Goal: Task Accomplishment & Management: Use online tool/utility

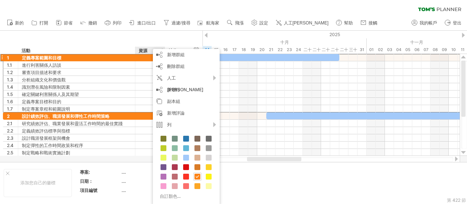
click at [145, 50] on font "資源" at bounding box center [143, 50] width 9 height 5
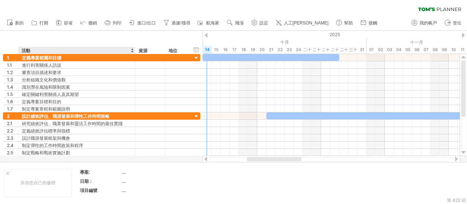
click at [107, 46] on div "隱藏開始/結束/持續時間 顯示開始/結束/持續時間 ******** 活動 ******** 資源 ****** 地位" at bounding box center [101, 42] width 203 height 23
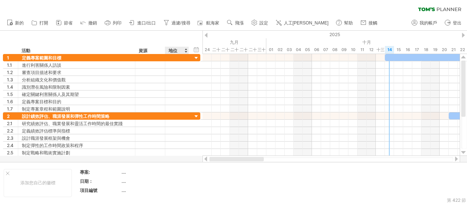
drag, startPoint x: 262, startPoint y: 159, endPoint x: 191, endPoint y: 157, distance: 70.9
click at [191, 157] on div "嘗試造訪 [DOMAIN_NAME] 再次連接... 0% 清除過濾器 新的" at bounding box center [233, 102] width 467 height 204
click at [188, 50] on div "隱藏開始/結束/持續時間 顯示開始/結束/持續時間 ******** 活動 ******** 資源 ****** 地位" at bounding box center [101, 42] width 203 height 23
click at [188, 49] on div at bounding box center [188, 50] width 3 height 7
click at [149, 50] on div "資源" at bounding box center [150, 50] width 22 height 7
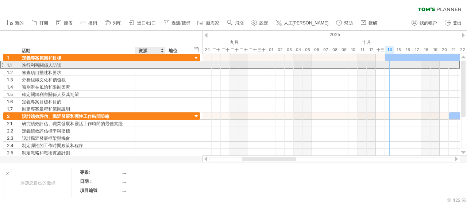
click at [112, 62] on div "進行利害關係人訪談" at bounding box center [77, 64] width 110 height 7
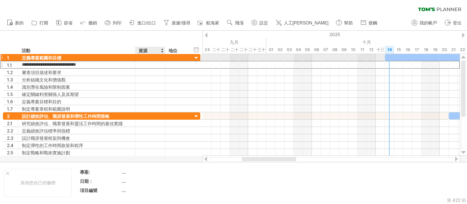
click at [146, 56] on div at bounding box center [150, 57] width 22 height 7
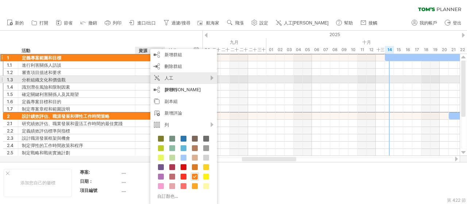
click at [198, 79] on div "人工[PERSON_NAME]" at bounding box center [183, 83] width 67 height 23
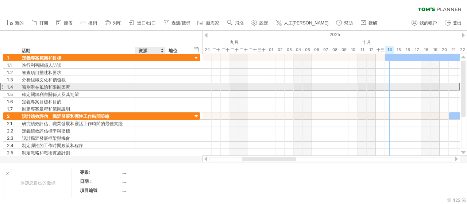
click at [119, 84] on div "識別潛在風險和限制因素" at bounding box center [77, 86] width 110 height 7
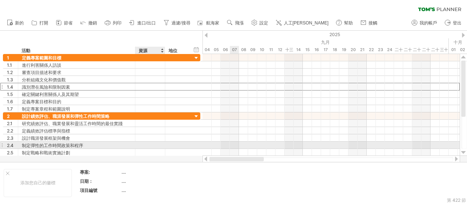
drag, startPoint x: 290, startPoint y: 157, endPoint x: 155, endPoint y: 143, distance: 135.2
click at [155, 143] on div "嘗試造訪 [DOMAIN_NAME] 再次連接... 0% 清除過濾器 新的" at bounding box center [233, 102] width 467 height 204
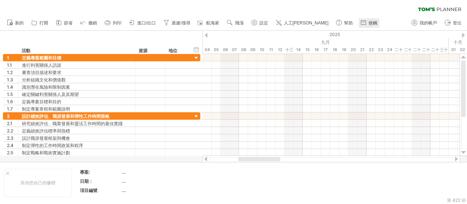
click at [369, 22] on font "接觸" at bounding box center [373, 22] width 9 height 5
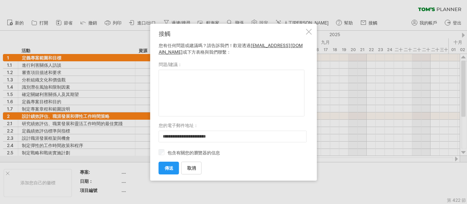
click at [311, 33] on div at bounding box center [309, 32] width 6 height 6
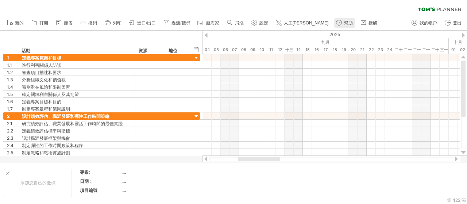
click at [344, 23] on font "幫助" at bounding box center [348, 22] width 9 height 5
click at [238, 27] on link "飛漲" at bounding box center [235, 22] width 21 height 9
click at [220, 23] on font "航海家" at bounding box center [212, 22] width 13 height 5
click at [462, 168] on div at bounding box center [459, 168] width 6 height 6
click at [96, 25] on font "撤銷" at bounding box center [92, 22] width 9 height 5
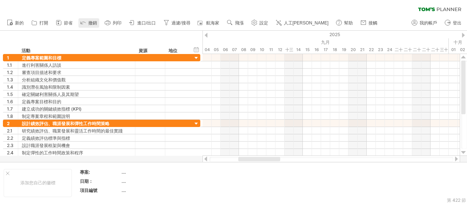
click at [96, 25] on font "撤銷" at bounding box center [92, 22] width 9 height 5
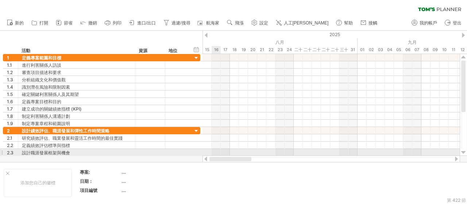
drag, startPoint x: 263, startPoint y: 159, endPoint x: 212, endPoint y: 154, distance: 51.0
click at [213, 154] on div "嘗試造訪 [DOMAIN_NAME] 再次連接... 0% 清除過濾器 新的" at bounding box center [233, 102] width 467 height 204
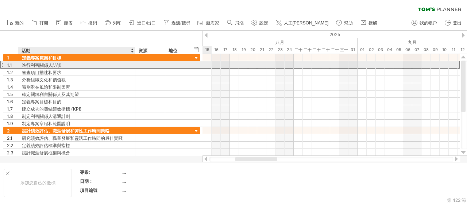
click at [152, 66] on div at bounding box center [150, 64] width 22 height 7
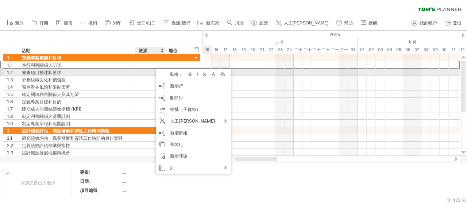
click at [178, 74] on font "風格：" at bounding box center [176, 74] width 13 height 5
click at [190, 74] on div at bounding box center [190, 74] width 7 height 7
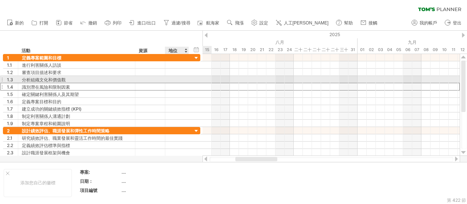
click at [170, 83] on div at bounding box center [177, 86] width 16 height 7
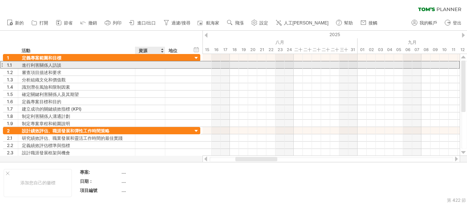
click at [144, 65] on div at bounding box center [150, 64] width 22 height 7
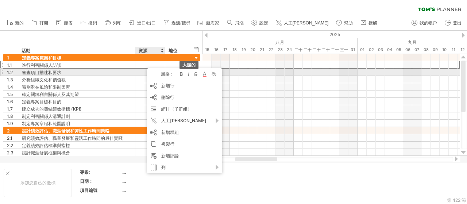
click at [180, 75] on div at bounding box center [181, 73] width 7 height 7
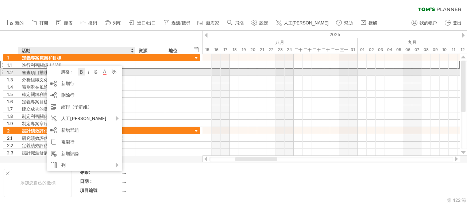
click at [80, 72] on div at bounding box center [81, 71] width 7 height 7
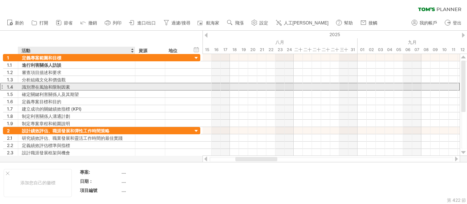
click at [74, 87] on div "識別潛在風險和限制因素" at bounding box center [77, 86] width 110 height 7
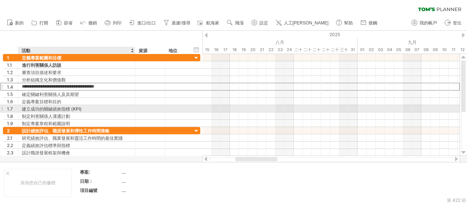
click at [76, 110] on font "建立成功的關鍵績效指標 (KPI)" at bounding box center [52, 108] width 60 height 5
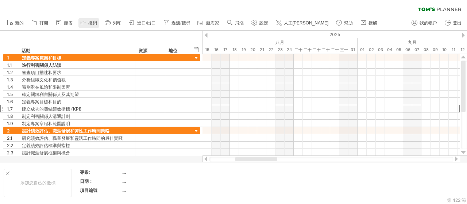
click at [91, 23] on font "撤銷" at bounding box center [92, 22] width 9 height 5
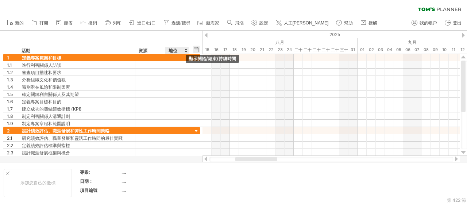
click at [196, 50] on div "隱藏開始/結束/持續時間 顯示開始/結束/持續時間" at bounding box center [196, 50] width 7 height 8
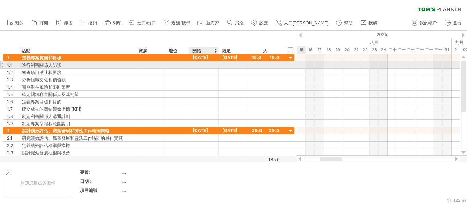
click at [203, 63] on div at bounding box center [204, 64] width 30 height 7
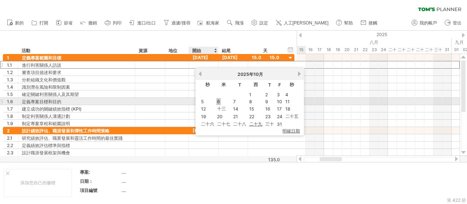
click at [219, 102] on font "6" at bounding box center [218, 101] width 3 height 5
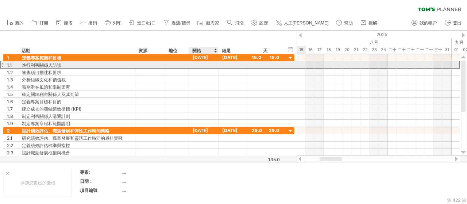
click at [204, 65] on div at bounding box center [204, 64] width 30 height 7
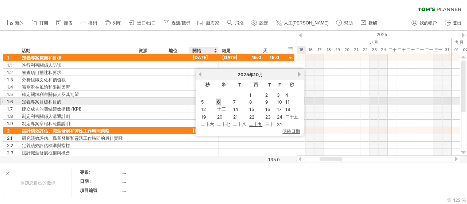
click at [218, 101] on font "6" at bounding box center [218, 101] width 3 height 5
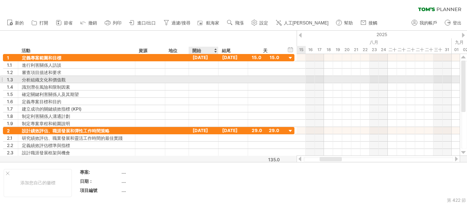
click at [209, 77] on div at bounding box center [204, 79] width 30 height 7
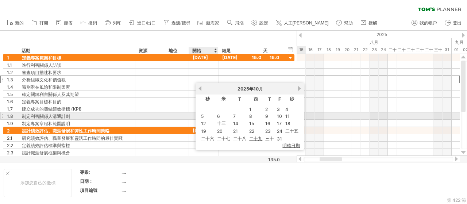
click at [218, 115] on font "6" at bounding box center [218, 116] width 3 height 5
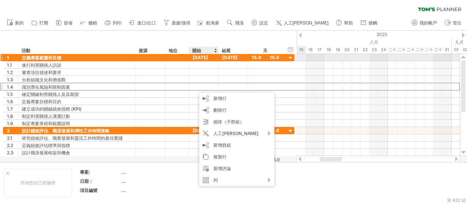
click at [246, 58] on div "[DATE]" at bounding box center [234, 57] width 30 height 7
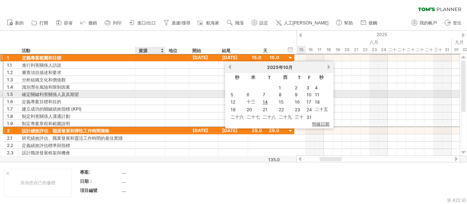
click at [145, 92] on div at bounding box center [150, 94] width 22 height 7
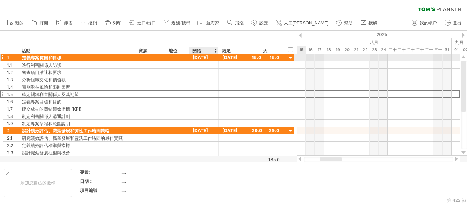
click at [208, 57] on font "[DATE]" at bounding box center [200, 57] width 15 height 5
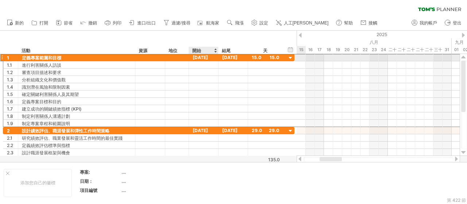
click at [219, 59] on div "[DATE]" at bounding box center [234, 57] width 30 height 7
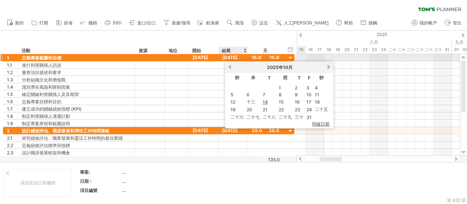
click at [234, 60] on div "[DATE]" at bounding box center [234, 57] width 30 height 7
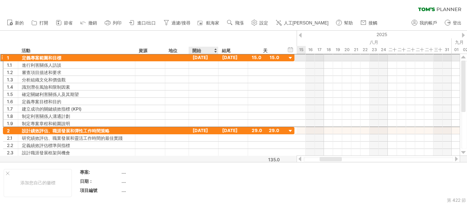
click at [204, 56] on font "[DATE]" at bounding box center [200, 57] width 15 height 5
click at [225, 57] on font "[DATE]" at bounding box center [229, 57] width 15 height 5
click at [260, 60] on div "15.0" at bounding box center [265, 57] width 27 height 7
click at [276, 60] on div "15.0" at bounding box center [265, 57] width 27 height 7
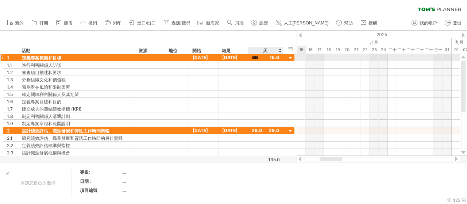
click at [275, 58] on div "****" at bounding box center [265, 57] width 27 height 7
click at [299, 34] on div at bounding box center [300, 35] width 3 height 5
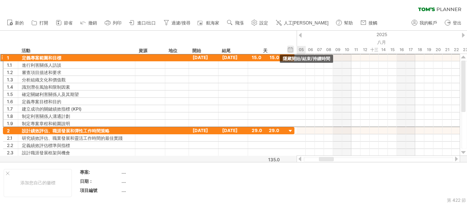
click at [289, 50] on div "隱藏開始/結束/持續時間 顯示開始/結束/持續時間" at bounding box center [290, 50] width 7 height 8
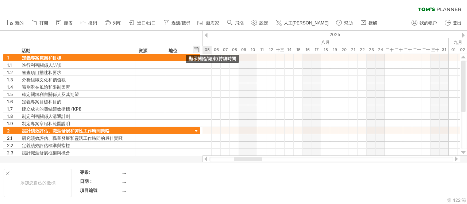
click at [199, 49] on div "隱藏開始/結束/持續時間 顯示開始/結束/持續時間" at bounding box center [196, 50] width 7 height 8
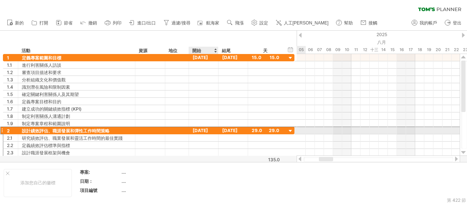
click at [201, 128] on font "[DATE]" at bounding box center [200, 130] width 15 height 5
click at [228, 128] on font "[DATE]" at bounding box center [229, 130] width 15 height 5
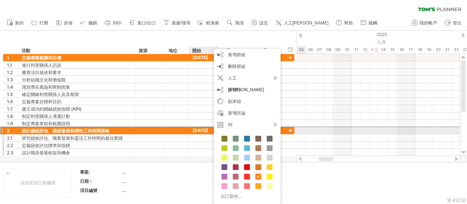
click at [208, 129] on font "[DATE]" at bounding box center [200, 130] width 15 height 5
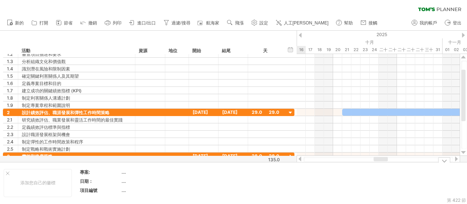
drag, startPoint x: 332, startPoint y: 158, endPoint x: 387, endPoint y: 178, distance: 58.5
click at [387, 178] on div "嘗試造訪 [DOMAIN_NAME] 再次連接... 0% 清除過濾器 新的" at bounding box center [233, 102] width 467 height 204
click at [204, 112] on font "[DATE]" at bounding box center [200, 112] width 15 height 5
click at [208, 110] on font "[DATE]" at bounding box center [200, 112] width 15 height 5
click at [238, 111] on font "[DATE]" at bounding box center [229, 112] width 15 height 5
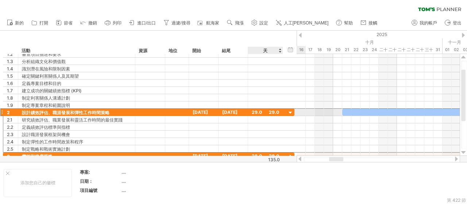
click at [255, 111] on font "29.0" at bounding box center [257, 112] width 10 height 5
click at [286, 110] on div "**********" at bounding box center [149, 112] width 292 height 7
click at [294, 111] on div "**********" at bounding box center [149, 112] width 292 height 7
click at [292, 111] on div at bounding box center [290, 113] width 7 height 7
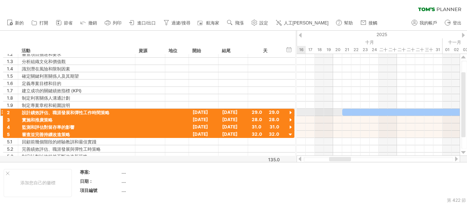
click at [292, 111] on div at bounding box center [290, 113] width 7 height 7
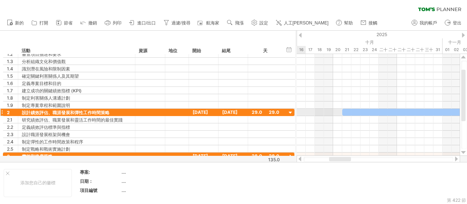
click at [292, 111] on div at bounding box center [290, 113] width 7 height 7
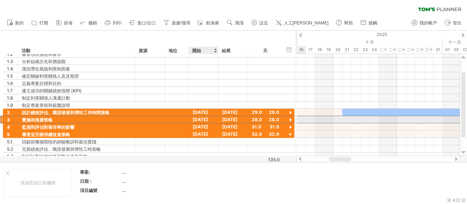
click at [201, 117] on font "[DATE]" at bounding box center [200, 119] width 15 height 5
click at [202, 117] on font "[DATE]" at bounding box center [200, 119] width 15 height 5
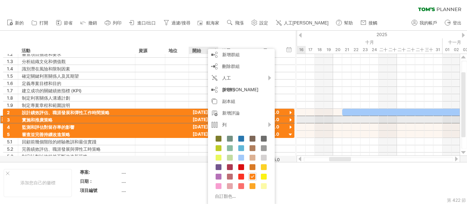
click at [204, 117] on font "[DATE]" at bounding box center [200, 119] width 15 height 5
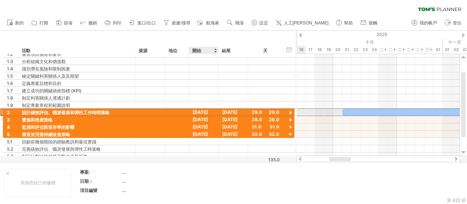
click at [206, 111] on font "[DATE]" at bounding box center [200, 112] width 15 height 5
click at [208, 111] on font "[DATE]" at bounding box center [200, 112] width 15 height 5
click at [234, 112] on font "[DATE]" at bounding box center [229, 112] width 15 height 5
click at [259, 114] on div "29.0" at bounding box center [265, 112] width 27 height 7
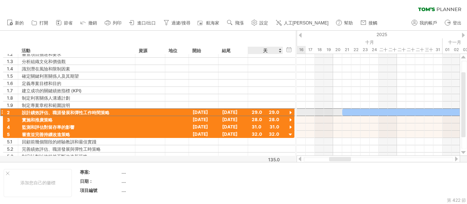
click at [277, 113] on div "29.0" at bounding box center [265, 112] width 27 height 7
click at [292, 112] on div at bounding box center [290, 113] width 7 height 7
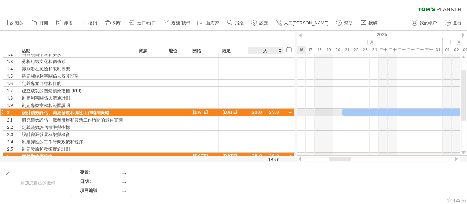
click at [292, 112] on div at bounding box center [290, 113] width 7 height 7
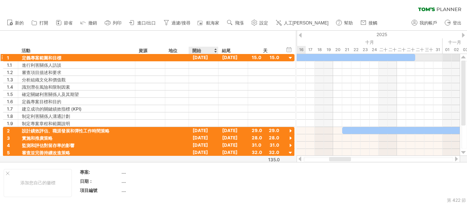
click at [205, 57] on font "[DATE]" at bounding box center [200, 57] width 15 height 5
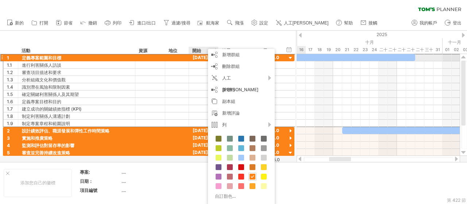
click at [203, 57] on font "[DATE]" at bounding box center [200, 57] width 15 height 5
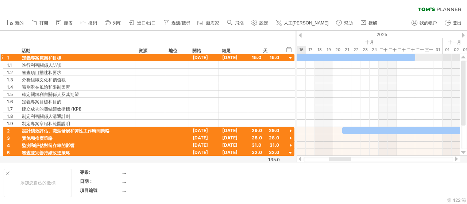
click at [291, 58] on div at bounding box center [290, 58] width 7 height 7
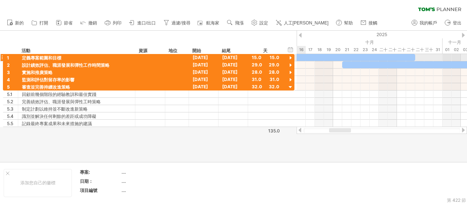
click at [291, 58] on div at bounding box center [290, 58] width 7 height 7
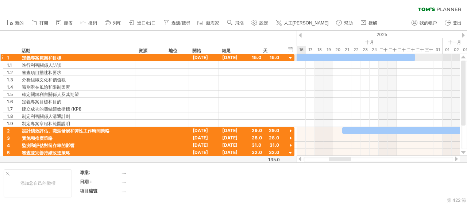
click at [291, 58] on div at bounding box center [290, 58] width 7 height 7
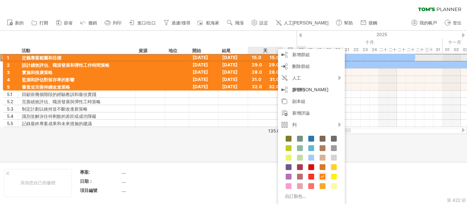
click at [275, 57] on div "15.0" at bounding box center [265, 57] width 27 height 7
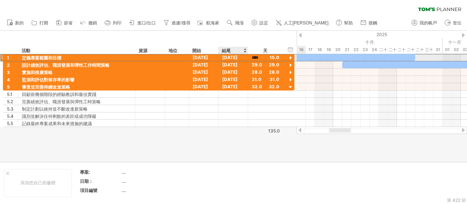
click at [252, 57] on input "****" at bounding box center [259, 57] width 14 height 7
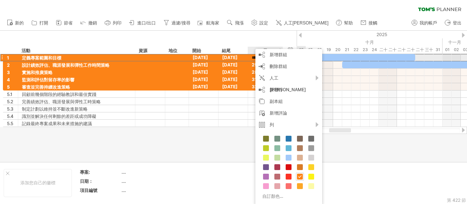
click at [253, 57] on input "****" at bounding box center [259, 57] width 14 height 7
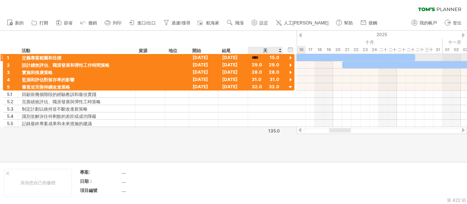
click at [256, 57] on input "****" at bounding box center [259, 57] width 14 height 7
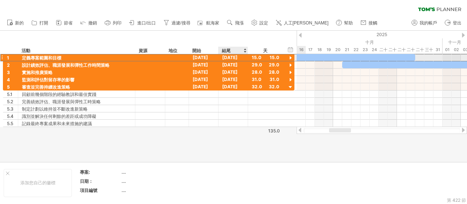
click at [232, 57] on font "[DATE]" at bounding box center [229, 57] width 15 height 5
click at [233, 56] on font "[DATE]" at bounding box center [229, 57] width 15 height 5
click at [243, 58] on div "[DATE]" at bounding box center [234, 57] width 30 height 7
click at [220, 62] on div "[DATE]" at bounding box center [234, 64] width 30 height 7
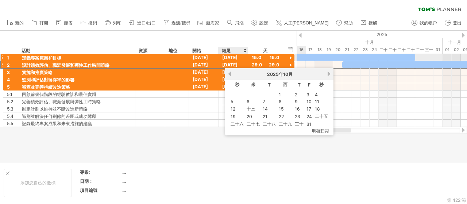
click at [233, 59] on font "[DATE]" at bounding box center [229, 57] width 15 height 5
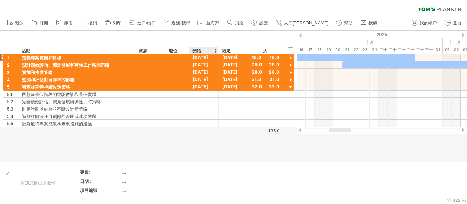
click at [203, 50] on div "開始" at bounding box center [203, 50] width 22 height 7
click at [217, 49] on div "開始" at bounding box center [204, 50] width 30 height 7
click at [216, 49] on div at bounding box center [215, 50] width 3 height 7
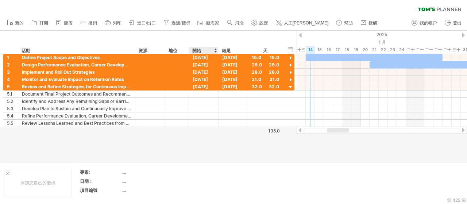
click at [215, 50] on div at bounding box center [215, 50] width 3 height 7
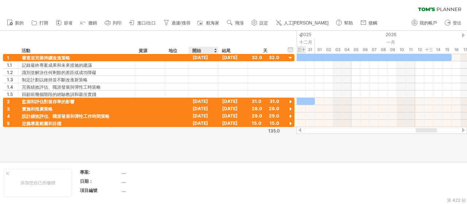
click at [216, 52] on div at bounding box center [215, 50] width 3 height 7
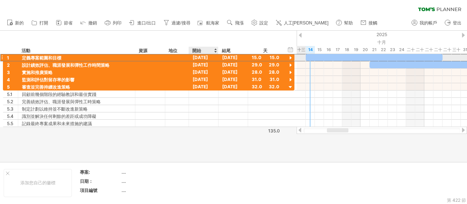
click at [207, 56] on font "[DATE]" at bounding box center [200, 57] width 15 height 5
click at [218, 51] on div "結尾" at bounding box center [233, 50] width 30 height 7
click at [215, 51] on div at bounding box center [215, 50] width 3 height 7
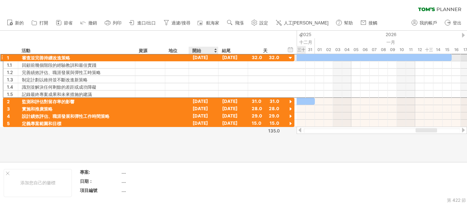
click at [208, 56] on font "[DATE]" at bounding box center [200, 57] width 15 height 5
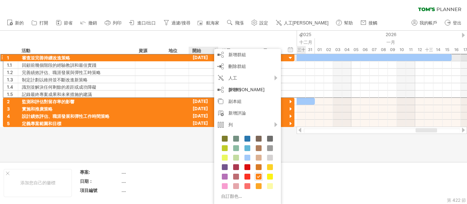
click at [196, 59] on font "[DATE]" at bounding box center [200, 57] width 15 height 5
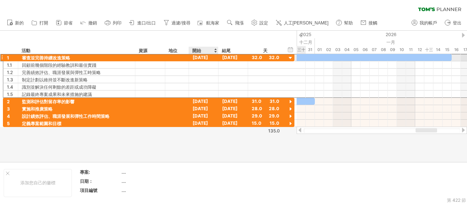
click at [196, 58] on font "[DATE]" at bounding box center [200, 57] width 15 height 5
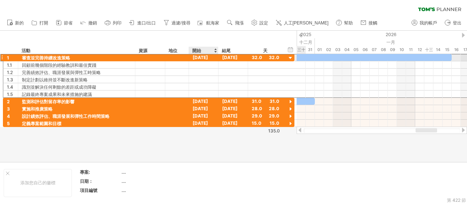
click at [208, 57] on font "[DATE]" at bounding box center [200, 57] width 15 height 5
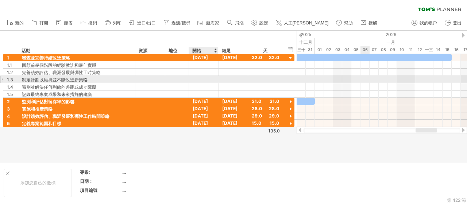
click at [364, 83] on div at bounding box center [382, 86] width 171 height 7
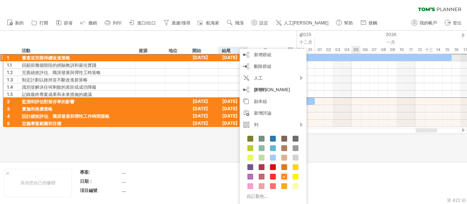
click at [200, 57] on font "[DATE]" at bounding box center [200, 57] width 15 height 5
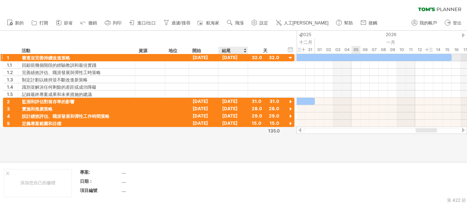
click at [238, 58] on font "[DATE]" at bounding box center [229, 57] width 15 height 5
click at [273, 59] on div "32.0" at bounding box center [265, 57] width 27 height 7
click at [280, 52] on div "天" at bounding box center [265, 50] width 35 height 7
click at [279, 52] on div "天" at bounding box center [265, 50] width 35 height 7
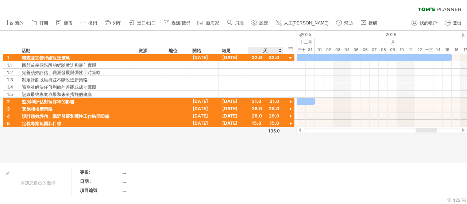
click at [279, 51] on div "天" at bounding box center [265, 50] width 35 height 7
click at [278, 51] on div "天" at bounding box center [265, 50] width 35 height 7
click at [291, 58] on div at bounding box center [290, 58] width 7 height 7
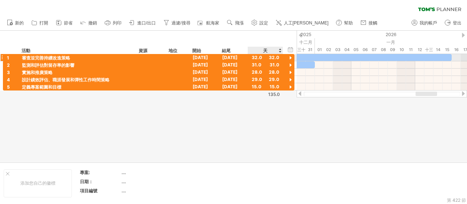
click at [291, 58] on div at bounding box center [290, 58] width 7 height 7
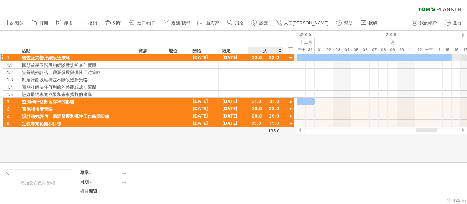
click at [291, 58] on div at bounding box center [290, 58] width 7 height 7
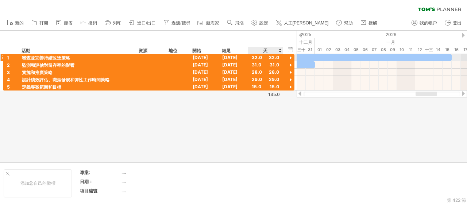
click at [290, 58] on div at bounding box center [290, 58] width 7 height 7
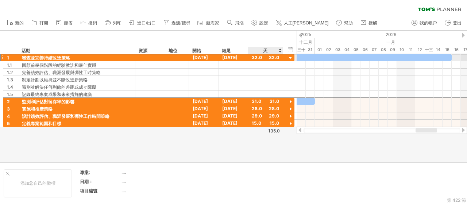
click at [273, 57] on div "32.0" at bounding box center [265, 57] width 27 height 7
type input "**"
click at [278, 57] on div "20.0" at bounding box center [265, 57] width 27 height 7
click at [276, 58] on div "20.0" at bounding box center [265, 57] width 27 height 7
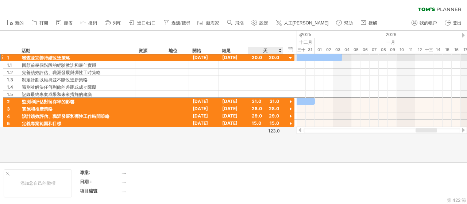
click at [276, 58] on div "20.0" at bounding box center [265, 57] width 27 height 7
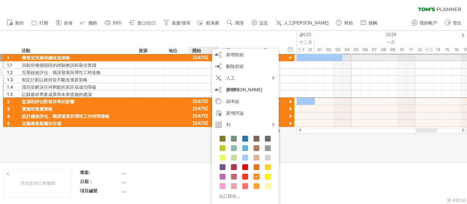
click at [186, 70] on div at bounding box center [188, 72] width 4 height 7
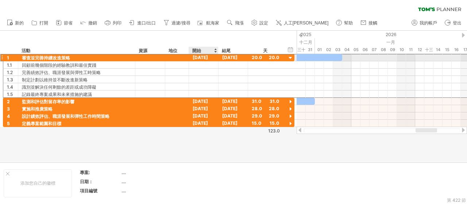
click at [202, 57] on font "[DATE]" at bounding box center [200, 57] width 15 height 5
click at [229, 57] on font "[DATE]" at bounding box center [229, 57] width 15 height 5
click at [229, 58] on font "[DATE]" at bounding box center [229, 57] width 15 height 5
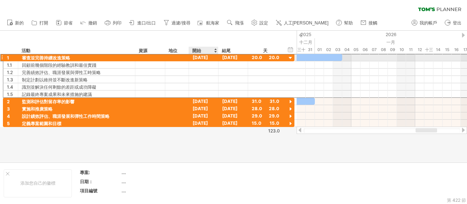
click at [207, 57] on font "[DATE]" at bounding box center [200, 57] width 15 height 5
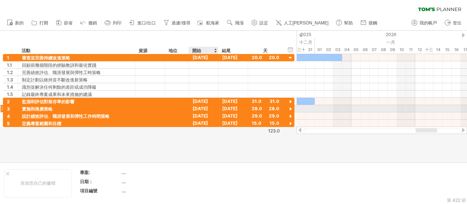
click at [208, 108] on font "[DATE]" at bounding box center [200, 108] width 15 height 5
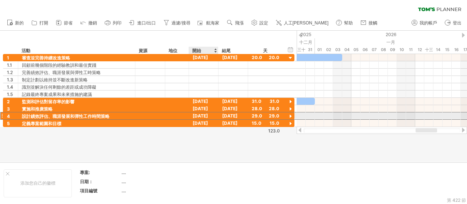
click at [208, 114] on font "[DATE]" at bounding box center [200, 115] width 15 height 5
click at [207, 116] on font "[DATE]" at bounding box center [200, 115] width 15 height 5
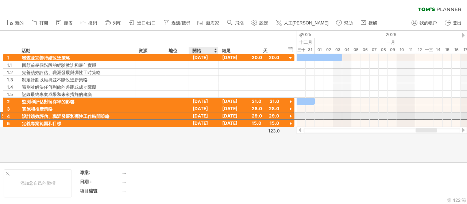
click at [207, 116] on font "[DATE]" at bounding box center [200, 115] width 15 height 5
click at [204, 114] on font "[DATE]" at bounding box center [200, 115] width 15 height 5
click at [202, 114] on font "[DATE]" at bounding box center [200, 115] width 15 height 5
click at [202, 115] on font "[DATE]" at bounding box center [200, 115] width 15 height 5
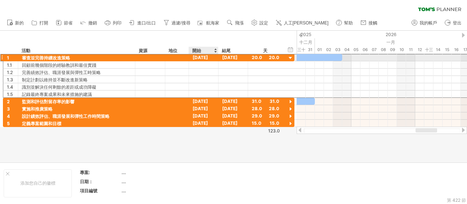
click at [199, 57] on font "[DATE]" at bounding box center [200, 57] width 15 height 5
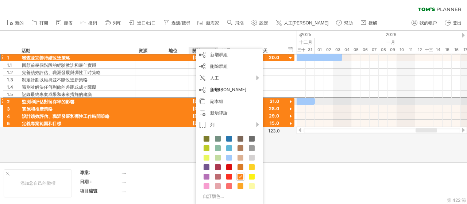
click at [278, 101] on div "31.0" at bounding box center [265, 101] width 27 height 7
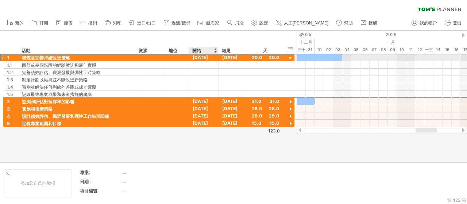
click at [205, 58] on font "[DATE]" at bounding box center [200, 57] width 15 height 5
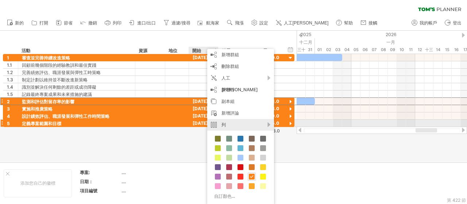
click at [272, 125] on div "列" at bounding box center [240, 125] width 67 height 12
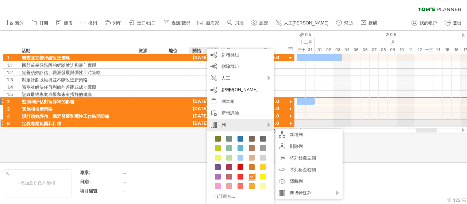
click at [272, 125] on div "列" at bounding box center [240, 125] width 67 height 12
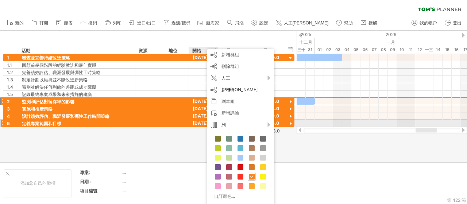
click at [195, 122] on font "[DATE]" at bounding box center [200, 123] width 15 height 5
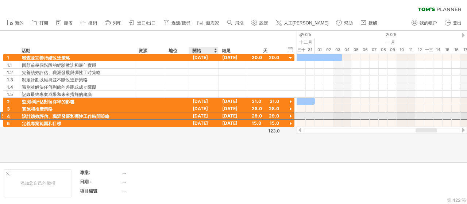
click at [200, 115] on font "[DATE]" at bounding box center [200, 115] width 15 height 5
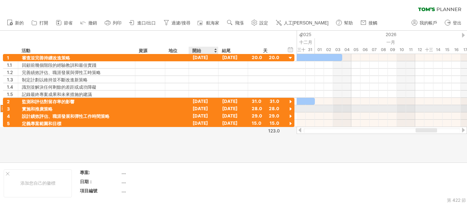
click at [202, 107] on font "[DATE]" at bounding box center [200, 108] width 15 height 5
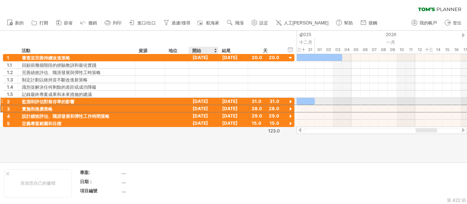
click at [203, 105] on div "[DATE]" at bounding box center [204, 108] width 30 height 7
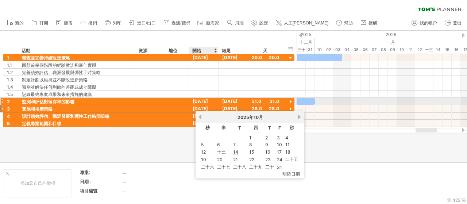
click at [193, 102] on font "[DATE]" at bounding box center [200, 101] width 15 height 5
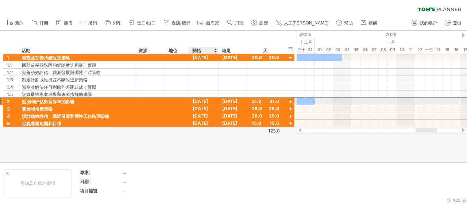
click at [193, 102] on font "[DATE]" at bounding box center [200, 101] width 15 height 5
click at [198, 105] on div "[DATE]" at bounding box center [204, 108] width 30 height 7
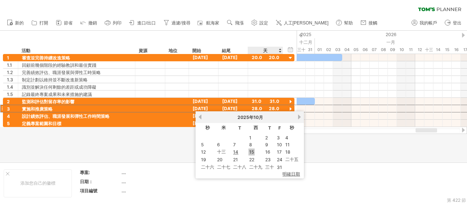
click at [253, 152] on font "15" at bounding box center [251, 151] width 5 height 5
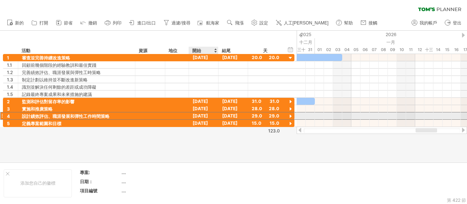
click at [208, 115] on font "[DATE]" at bounding box center [200, 115] width 15 height 5
click at [208, 116] on font "[DATE]" at bounding box center [200, 115] width 15 height 5
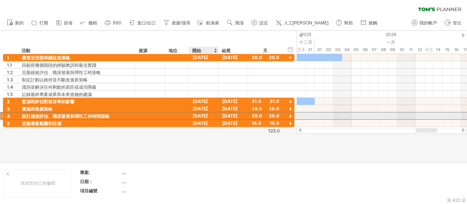
click at [207, 116] on font "[DATE]" at bounding box center [200, 115] width 15 height 5
click at [205, 114] on font "[DATE]" at bounding box center [200, 115] width 15 height 5
click at [201, 114] on font "[DATE]" at bounding box center [200, 115] width 15 height 5
click at [200, 114] on font "[DATE]" at bounding box center [200, 115] width 15 height 5
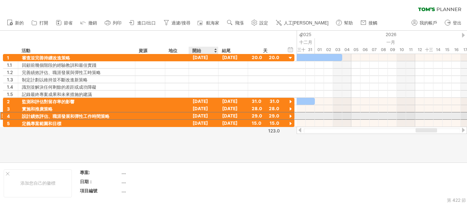
click at [200, 114] on font "[DATE]" at bounding box center [200, 115] width 15 height 5
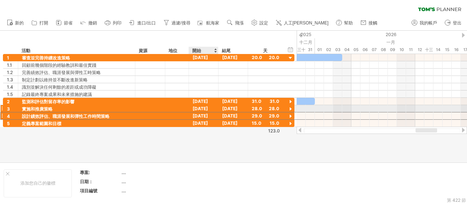
click at [201, 108] on font "[DATE]" at bounding box center [200, 108] width 15 height 5
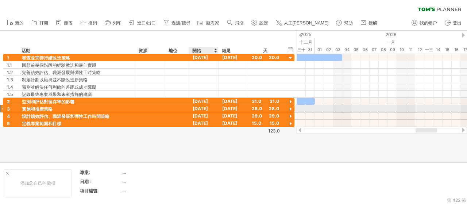
click at [201, 108] on font "[DATE]" at bounding box center [200, 108] width 15 height 5
click at [200, 108] on font "[DATE]" at bounding box center [200, 108] width 15 height 5
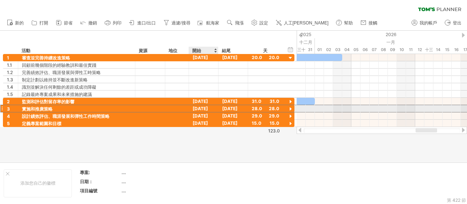
click at [200, 107] on font "[DATE]" at bounding box center [200, 108] width 15 height 5
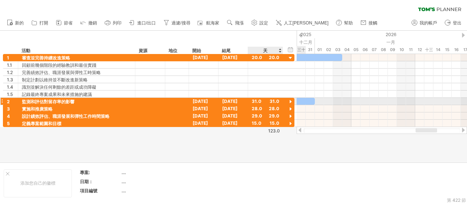
click at [281, 100] on div at bounding box center [282, 101] width 4 height 7
click at [289, 100] on div at bounding box center [290, 102] width 7 height 7
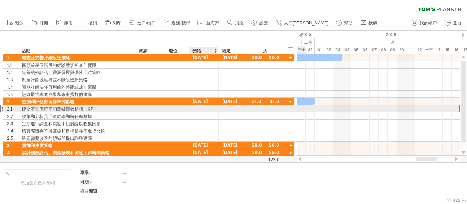
click at [203, 108] on div at bounding box center [204, 108] width 30 height 7
click at [155, 108] on div at bounding box center [150, 108] width 22 height 7
click at [140, 107] on div at bounding box center [150, 108] width 22 height 7
click at [92, 107] on font "建立基準保留率和關鍵績效指標（KPI）" at bounding box center [60, 108] width 77 height 5
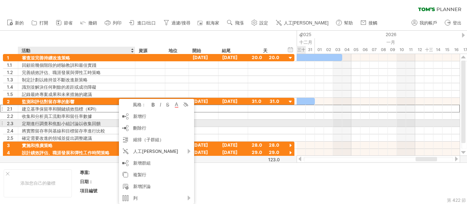
click at [232, 123] on div at bounding box center [234, 123] width 30 height 7
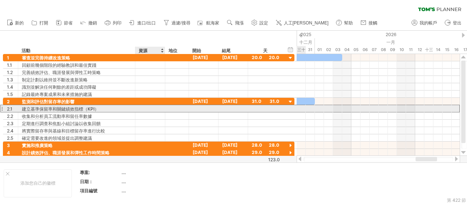
click at [149, 110] on div at bounding box center [150, 108] width 22 height 7
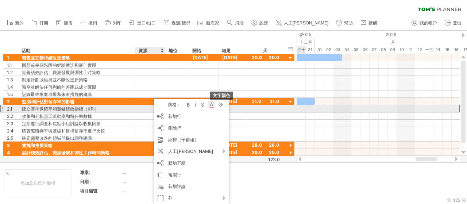
click at [214, 106] on div at bounding box center [211, 104] width 7 height 7
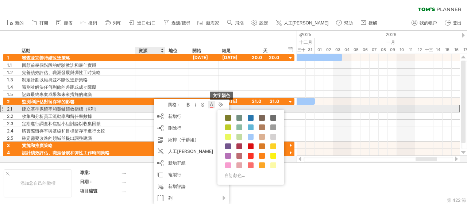
click at [210, 106] on div at bounding box center [211, 104] width 7 height 7
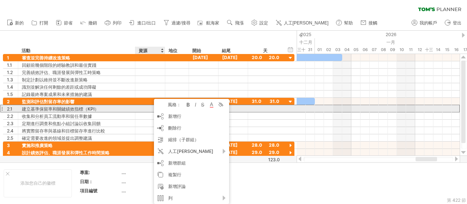
click at [140, 111] on div "**********" at bounding box center [149, 109] width 292 height 8
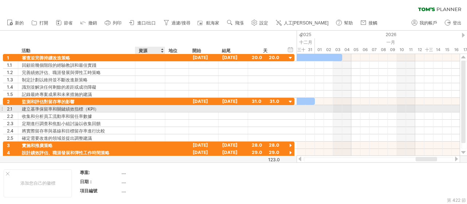
click at [149, 108] on div at bounding box center [150, 108] width 22 height 7
click at [100, 112] on div "收集和分析員工流動率和留任率數據" at bounding box center [77, 115] width 110 height 7
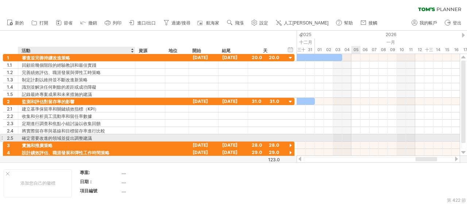
drag, startPoint x: 352, startPoint y: 141, endPoint x: 347, endPoint y: 141, distance: 5.5
click at [352, 142] on div at bounding box center [378, 145] width 163 height 7
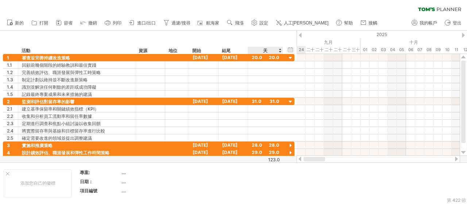
drag, startPoint x: 424, startPoint y: 161, endPoint x: 273, endPoint y: 156, distance: 151.3
click at [273, 156] on div "嘗試造訪 [DOMAIN_NAME] 再次連接... 0% 清除過濾器 新的" at bounding box center [233, 102] width 467 height 204
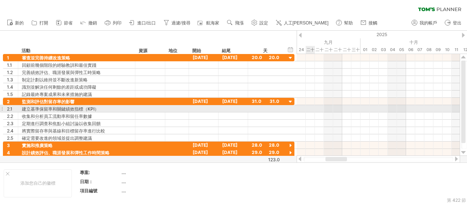
click at [311, 109] on div at bounding box center [378, 108] width 163 height 7
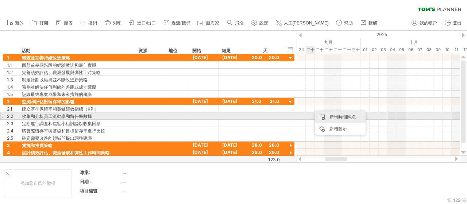
click at [332, 119] on font "新增時間區塊" at bounding box center [343, 116] width 26 height 5
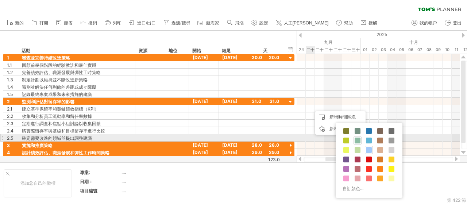
click at [357, 140] on span at bounding box center [358, 141] width 6 height 6
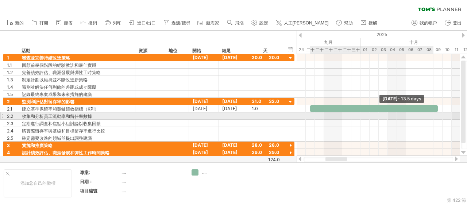
drag, startPoint x: 320, startPoint y: 107, endPoint x: 441, endPoint y: 114, distance: 120.7
click at [441, 114] on div "[DATE] - 13.5 days [DATE]" at bounding box center [378, 105] width 163 height 102
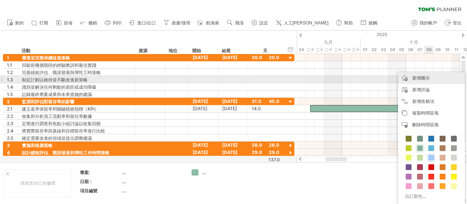
click at [424, 79] on font "新增圖示" at bounding box center [422, 77] width 18 height 5
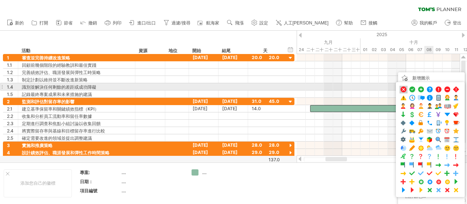
click at [402, 88] on span at bounding box center [403, 89] width 7 height 7
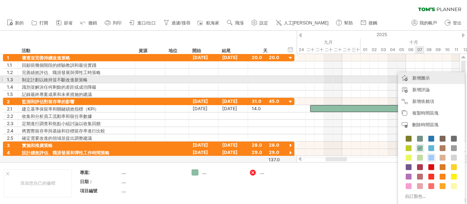
click at [423, 76] on font "新增圖示" at bounding box center [422, 77] width 18 height 5
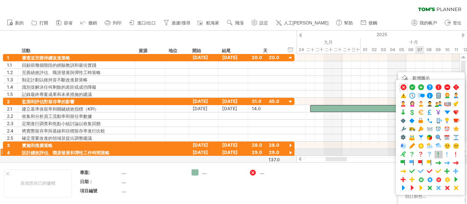
click at [436, 151] on span at bounding box center [438, 154] width 7 height 7
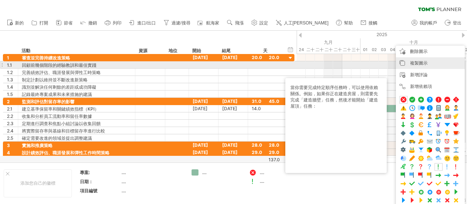
click at [434, 65] on div "複製圖示 複製時間區塊/圖標" at bounding box center [430, 63] width 69 height 12
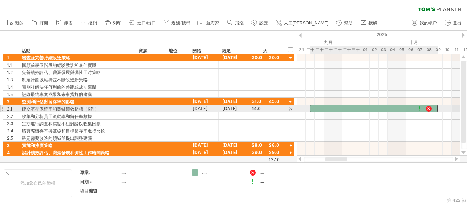
click at [413, 106] on div at bounding box center [374, 108] width 128 height 7
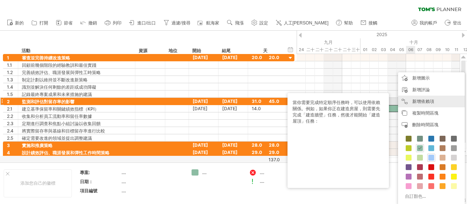
click at [428, 102] on font "新增依賴項" at bounding box center [424, 101] width 22 height 5
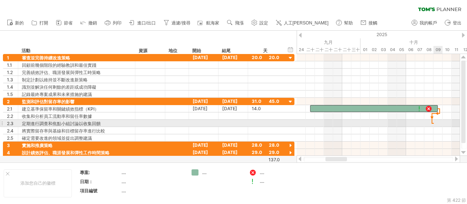
click at [434, 123] on div at bounding box center [378, 123] width 163 height 7
click at [440, 121] on div at bounding box center [378, 123] width 163 height 7
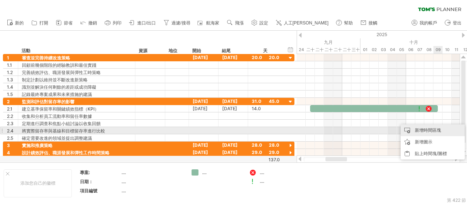
click at [440, 130] on font "新增時間區塊" at bounding box center [428, 129] width 26 height 5
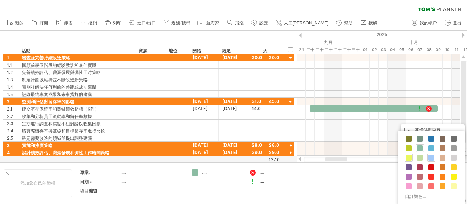
click at [409, 157] on span at bounding box center [409, 158] width 6 height 6
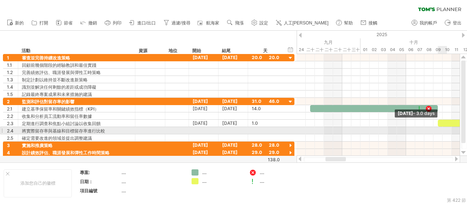
drag, startPoint x: 448, startPoint y: 125, endPoint x: 467, endPoint y: 128, distance: 19.6
click at [467, 128] on div "嘗試造訪 [DOMAIN_NAME] 再次連接... 0% 清除過濾器 新的" at bounding box center [233, 102] width 467 height 204
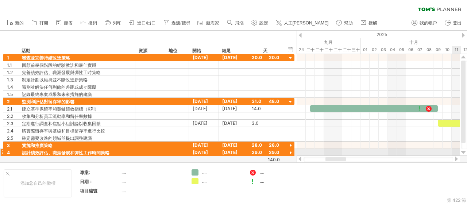
click at [455, 157] on div at bounding box center [379, 159] width 164 height 7
click at [455, 157] on div at bounding box center [457, 159] width 6 height 5
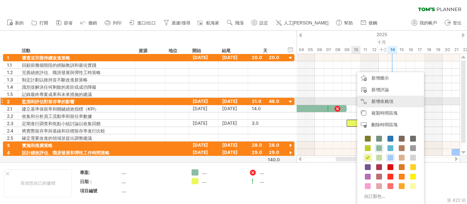
click at [381, 103] on font "新增依賴項" at bounding box center [383, 101] width 22 height 5
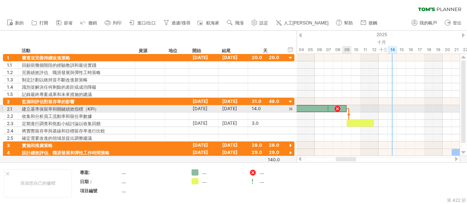
click at [347, 109] on span at bounding box center [347, 108] width 3 height 7
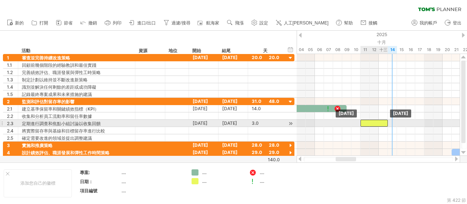
drag, startPoint x: 358, startPoint y: 121, endPoint x: 370, endPoint y: 123, distance: 12.1
click at [370, 123] on div at bounding box center [374, 123] width 27 height 7
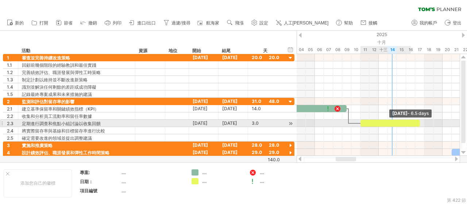
drag, startPoint x: 388, startPoint y: 122, endPoint x: 418, endPoint y: 122, distance: 30.3
click at [418, 122] on div at bounding box center [391, 123] width 60 height 7
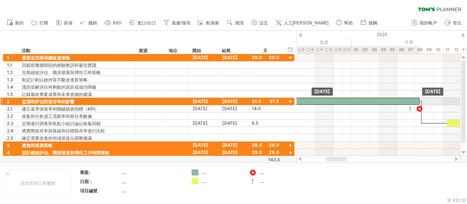
drag, startPoint x: 320, startPoint y: 106, endPoint x: 392, endPoint y: 100, distance: 72.6
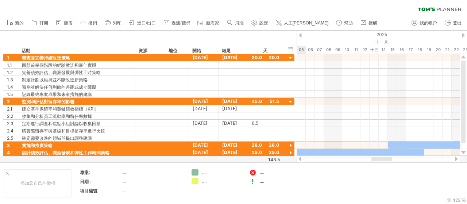
drag, startPoint x: 344, startPoint y: 158, endPoint x: 390, endPoint y: 161, distance: 45.8
click at [390, 161] on div at bounding box center [379, 159] width 150 height 5
